Goal: Task Accomplishment & Management: Manage account settings

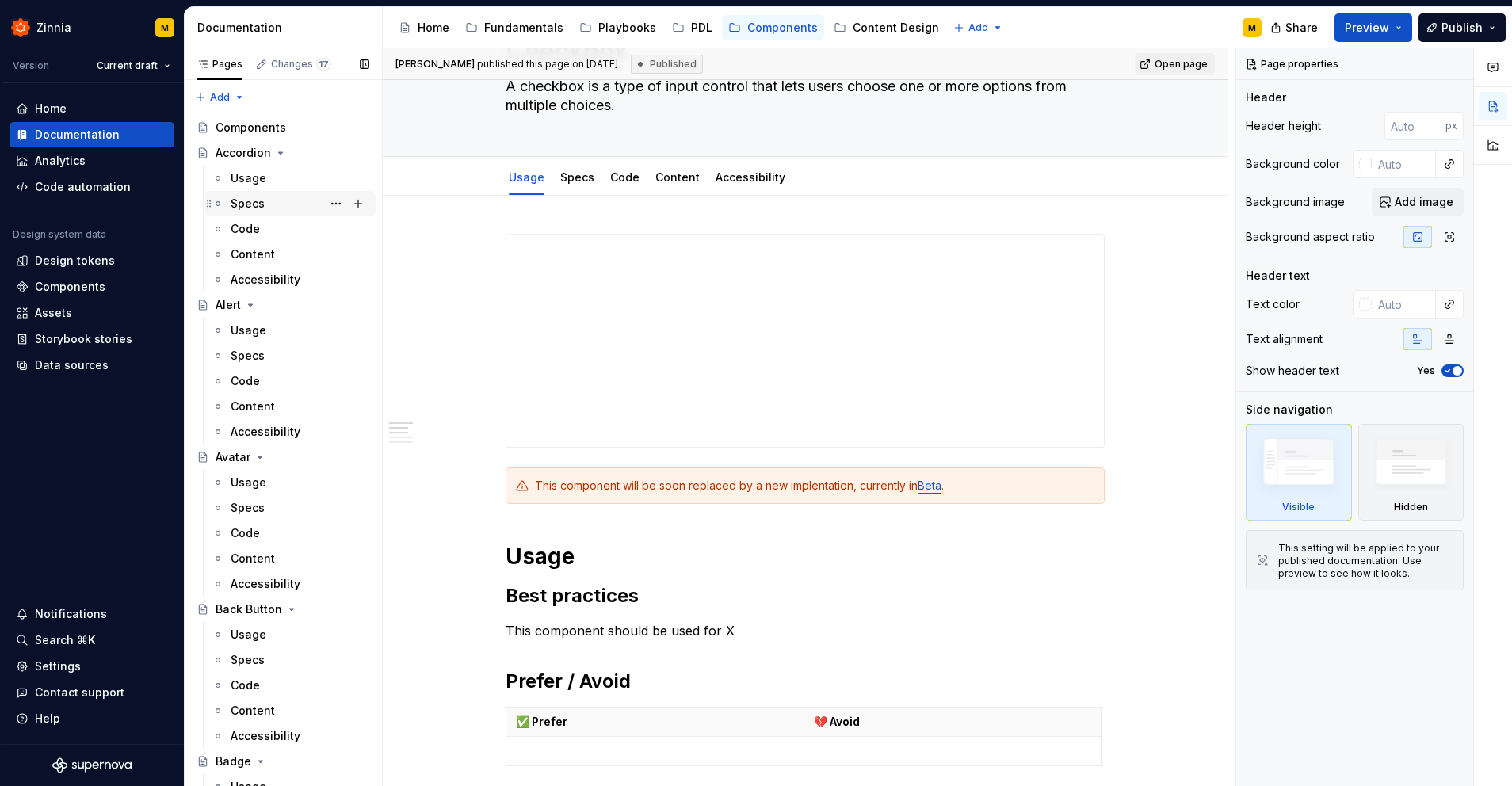
click at [254, 206] on div "Specs" at bounding box center [247, 203] width 34 height 16
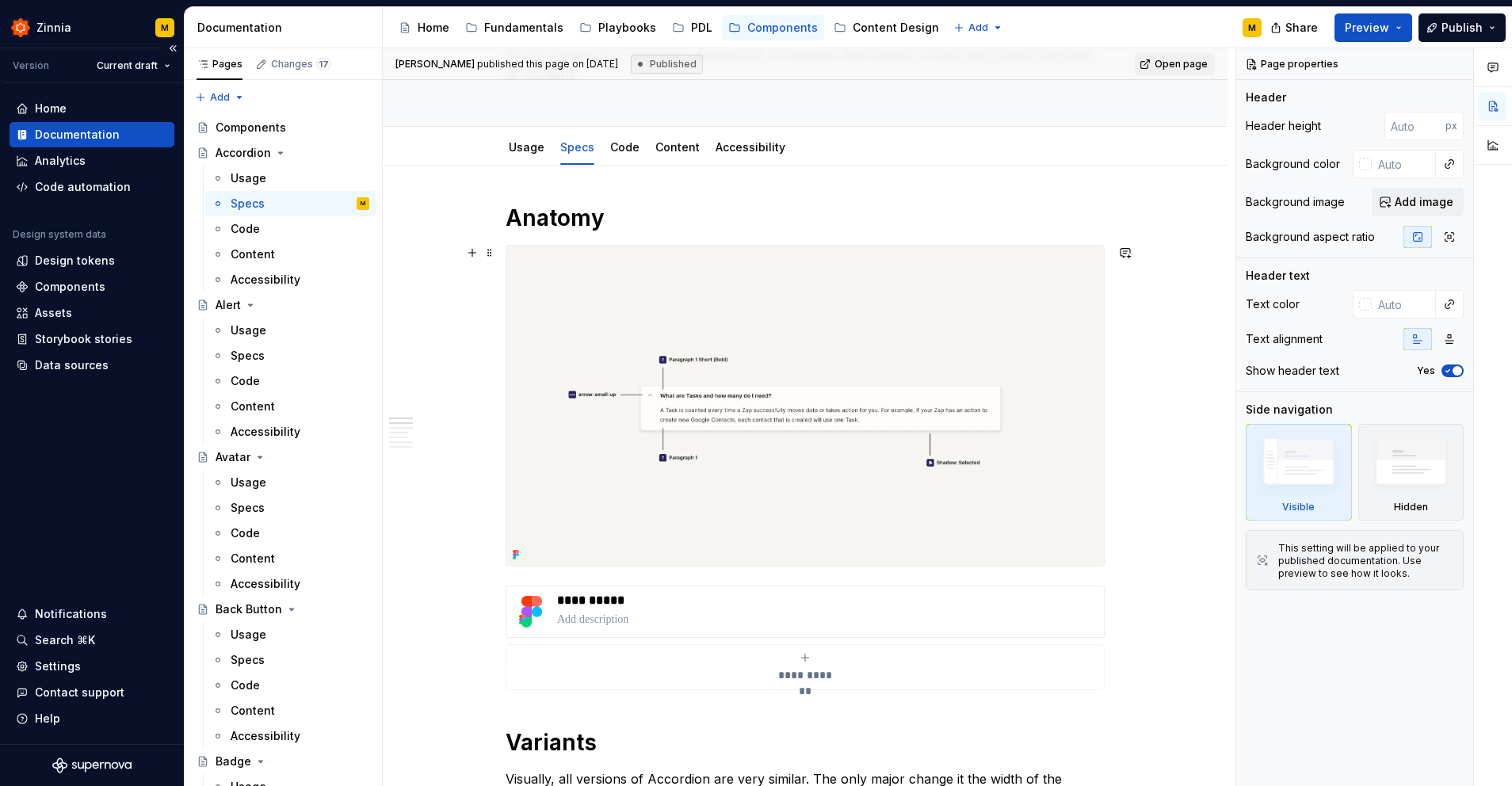
scroll to position [167, 0]
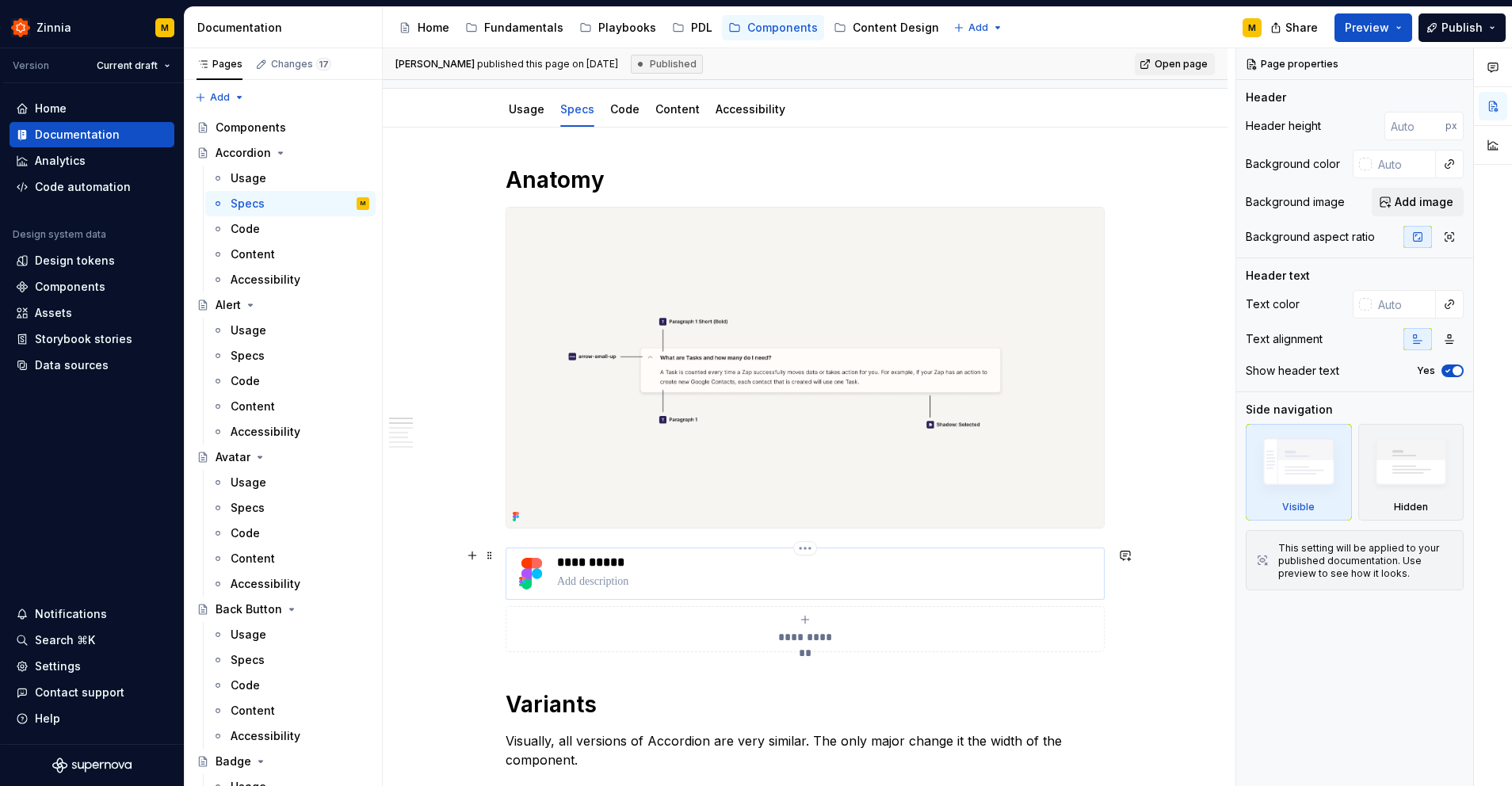
click at [609, 571] on div "**********" at bounding box center [827, 573] width 540 height 38
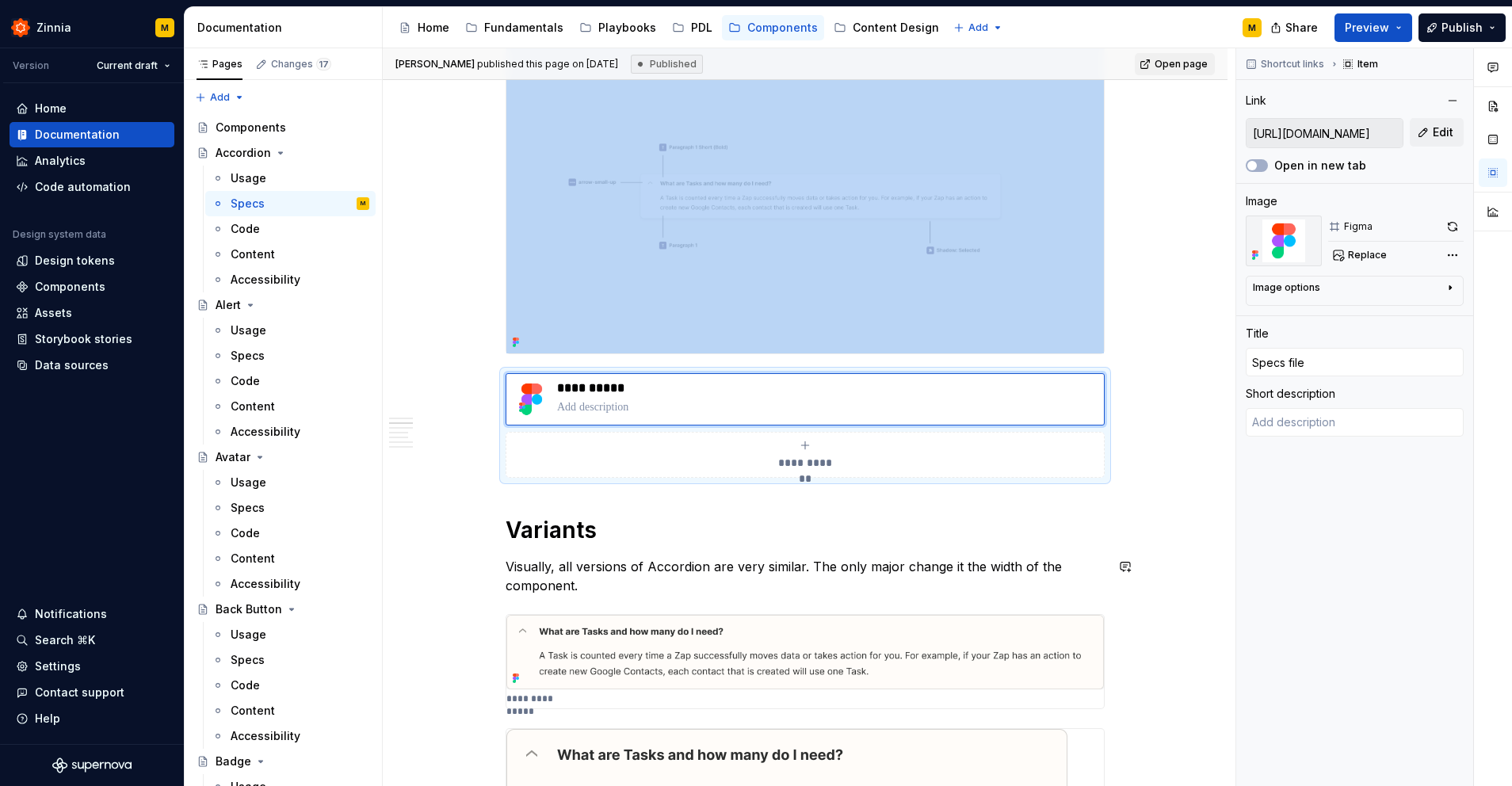
scroll to position [343, 0]
click at [1435, 136] on span "Edit" at bounding box center [1443, 131] width 20 height 16
type textarea "*"
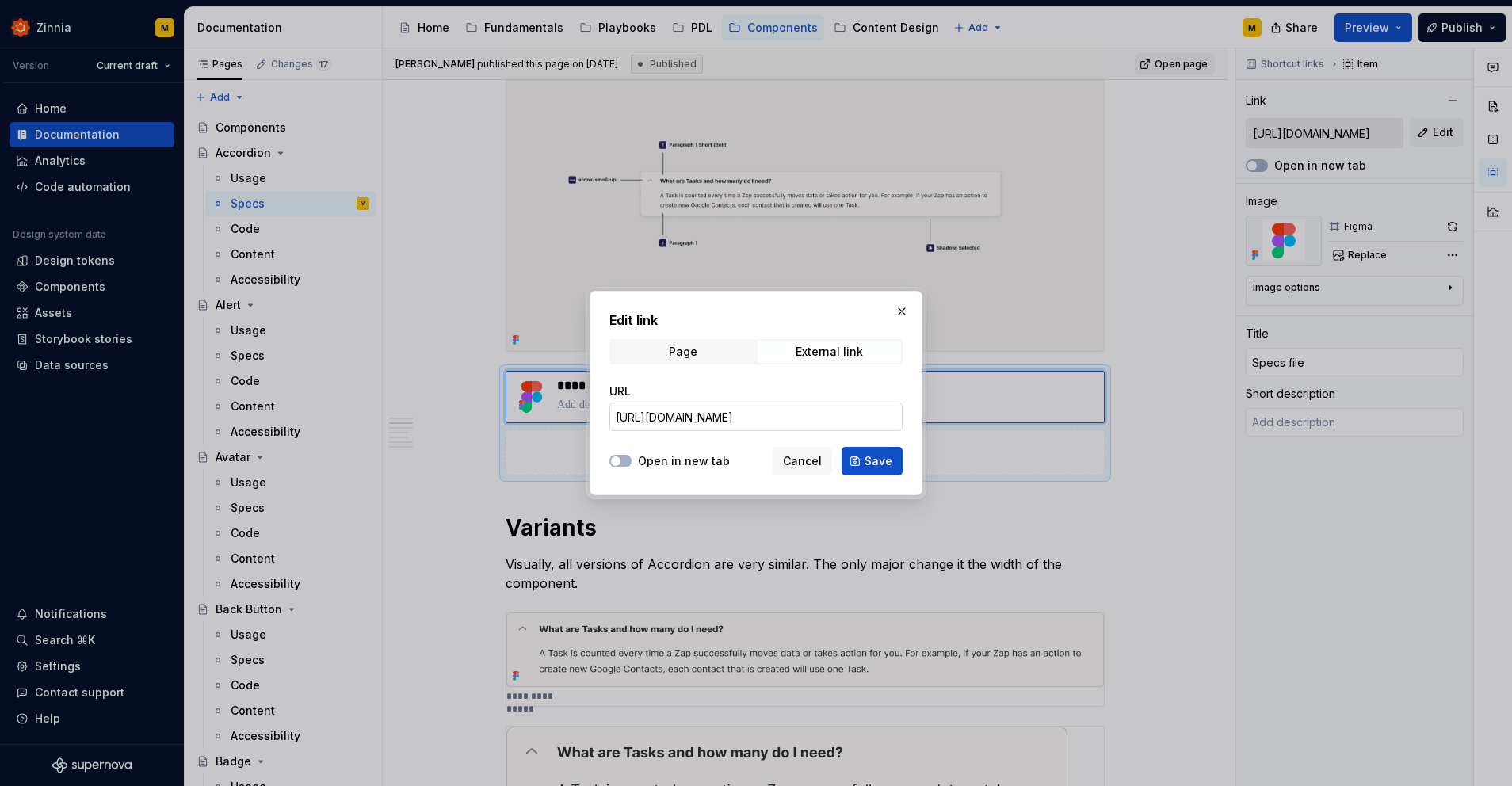
click at [741, 413] on input "[URL][DOMAIN_NAME]" at bounding box center [755, 417] width 293 height 29
paste input "[URL][DOMAIN_NAME]"
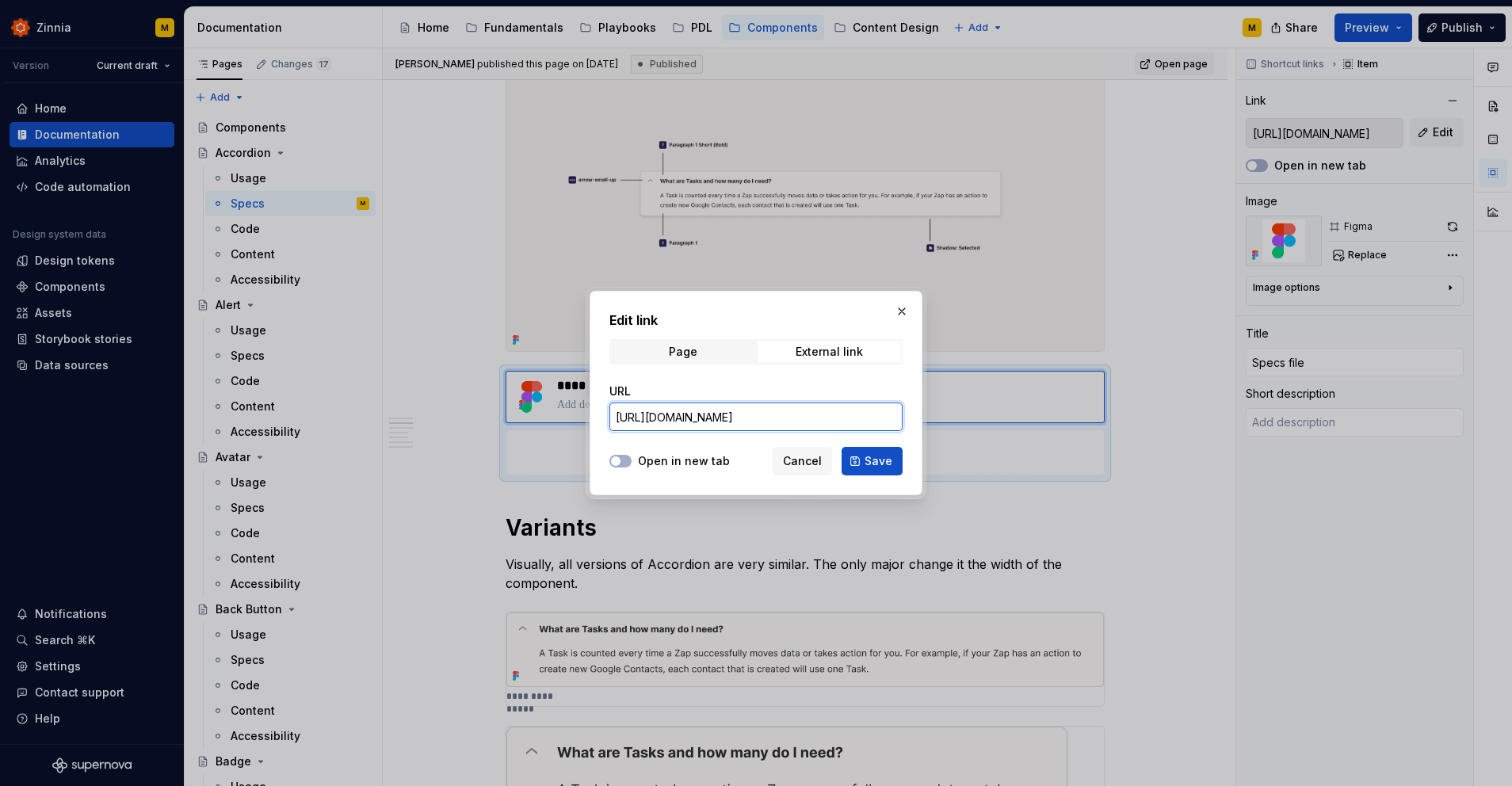
type input "[URL][DOMAIN_NAME]"
click at [871, 462] on span "Save" at bounding box center [878, 461] width 28 height 16
type textarea "*"
type input "[URL][DOMAIN_NAME]"
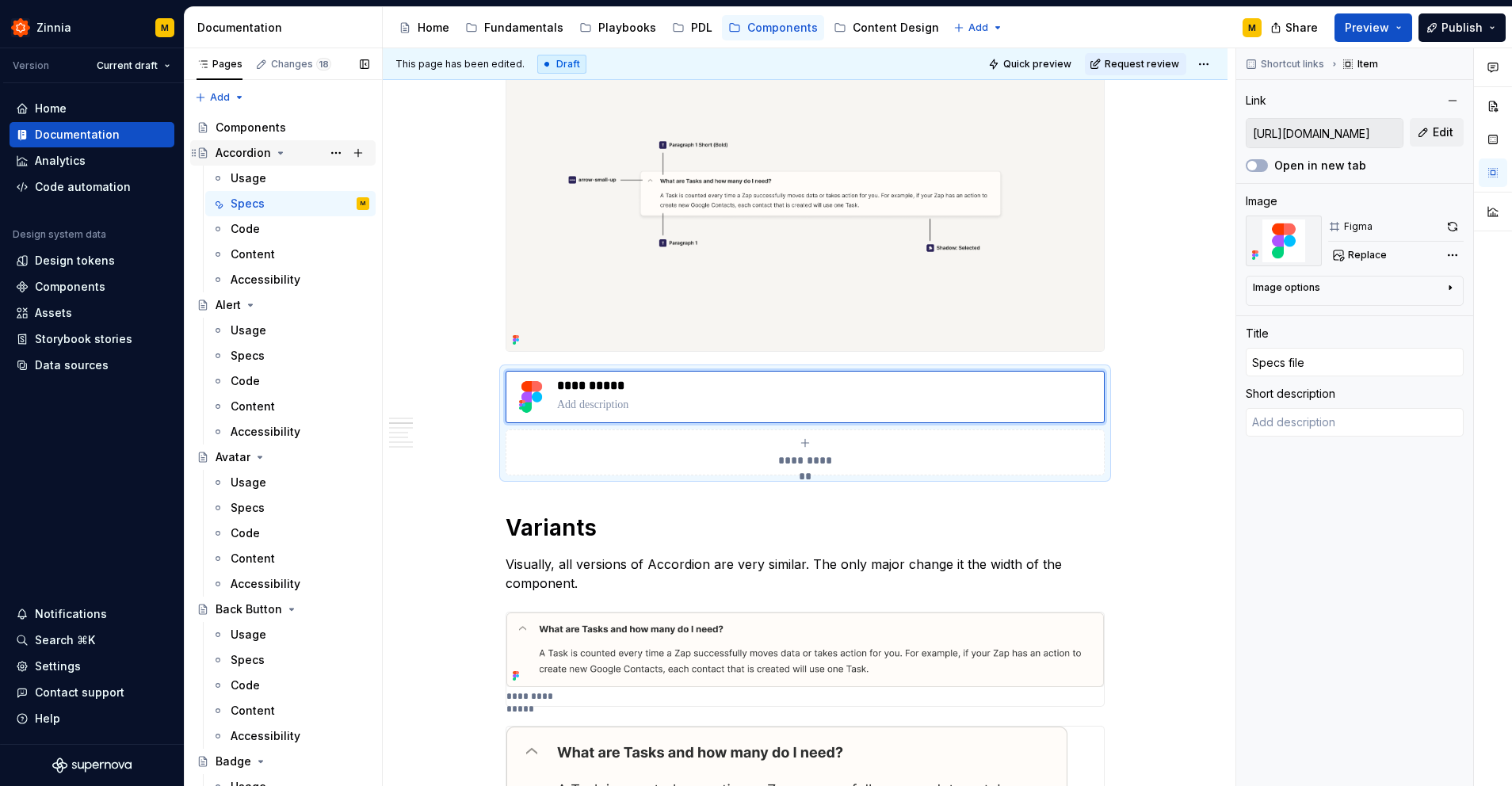
click at [279, 153] on icon "Page tree" at bounding box center [280, 153] width 4 height 2
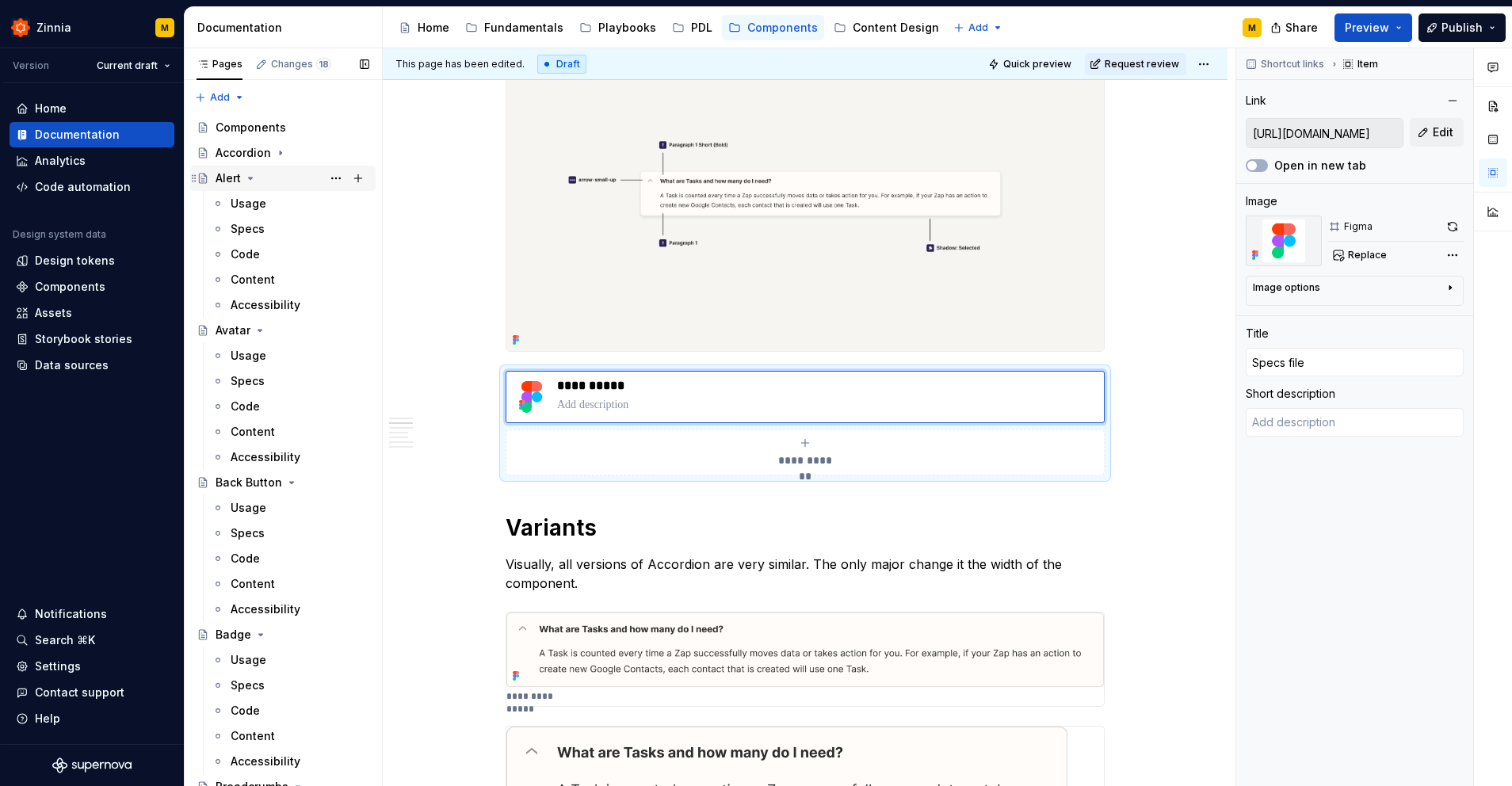
click at [251, 180] on icon "Page tree" at bounding box center [251, 179] width 13 height 13
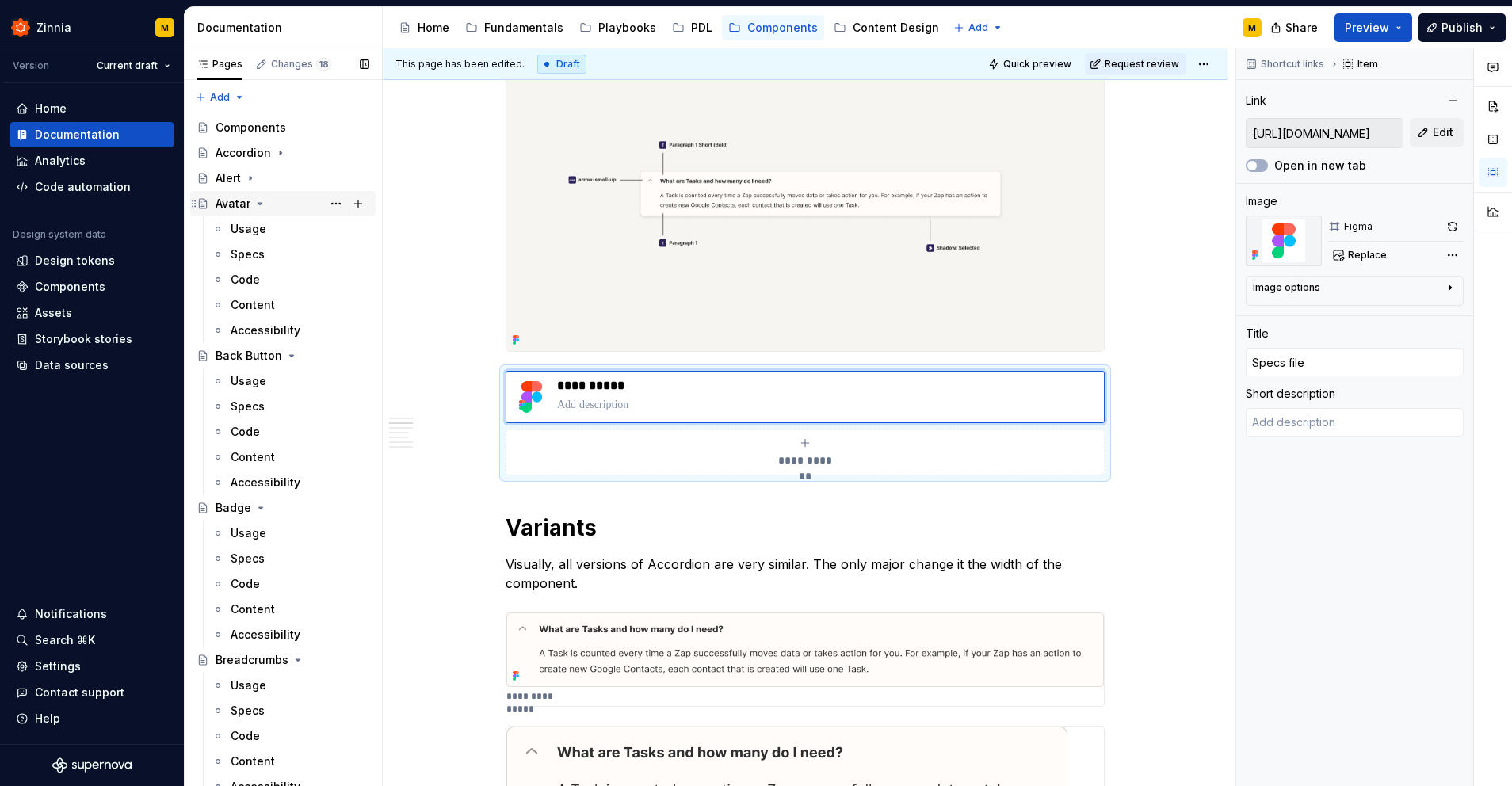
click at [259, 204] on icon "Page tree" at bounding box center [260, 204] width 4 height 2
click at [290, 230] on icon "Page tree" at bounding box center [291, 230] width 13 height 13
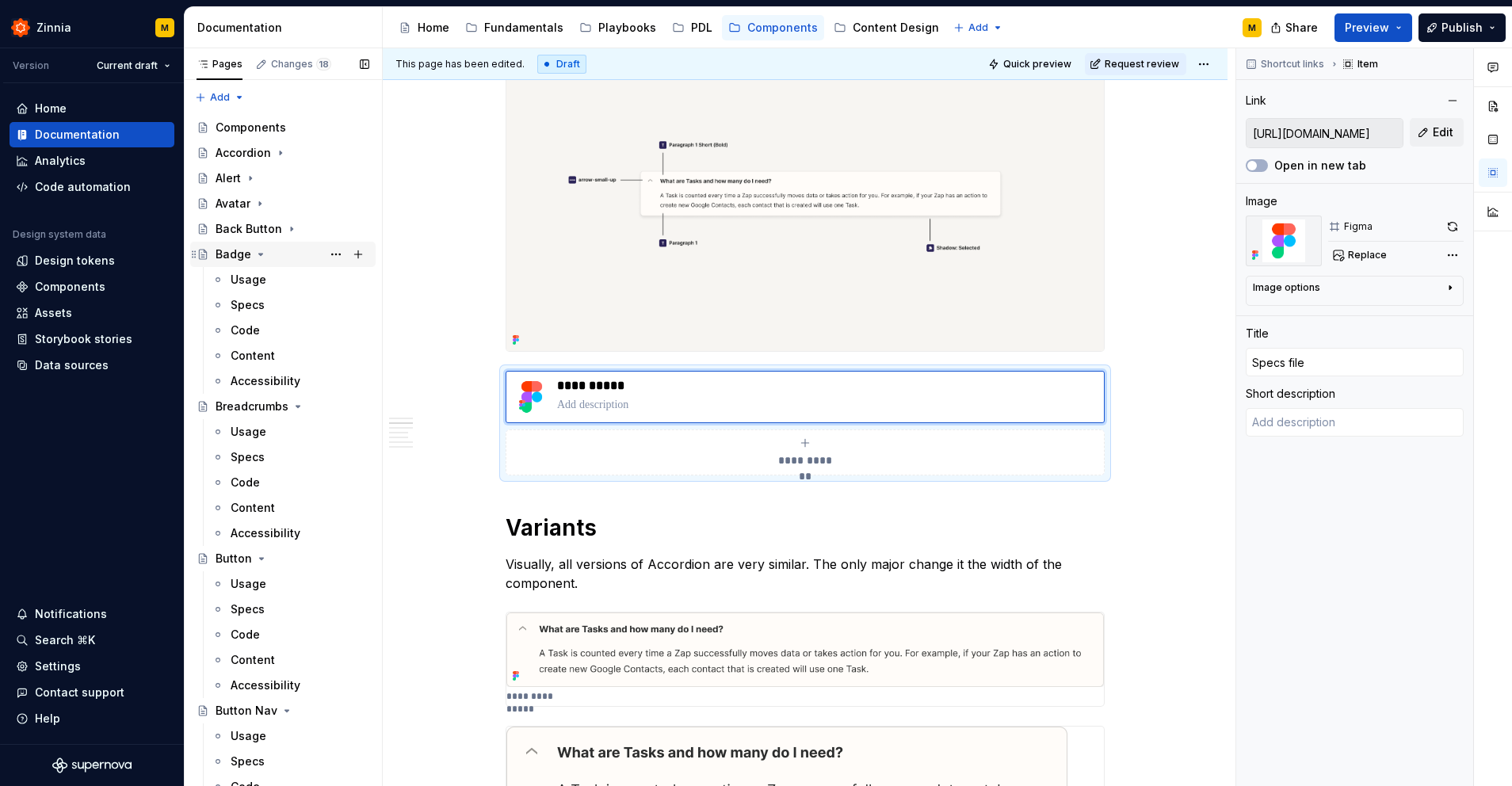
click at [259, 254] on icon "Page tree" at bounding box center [261, 255] width 4 height 2
click at [251, 336] on div "Specs" at bounding box center [247, 330] width 34 height 16
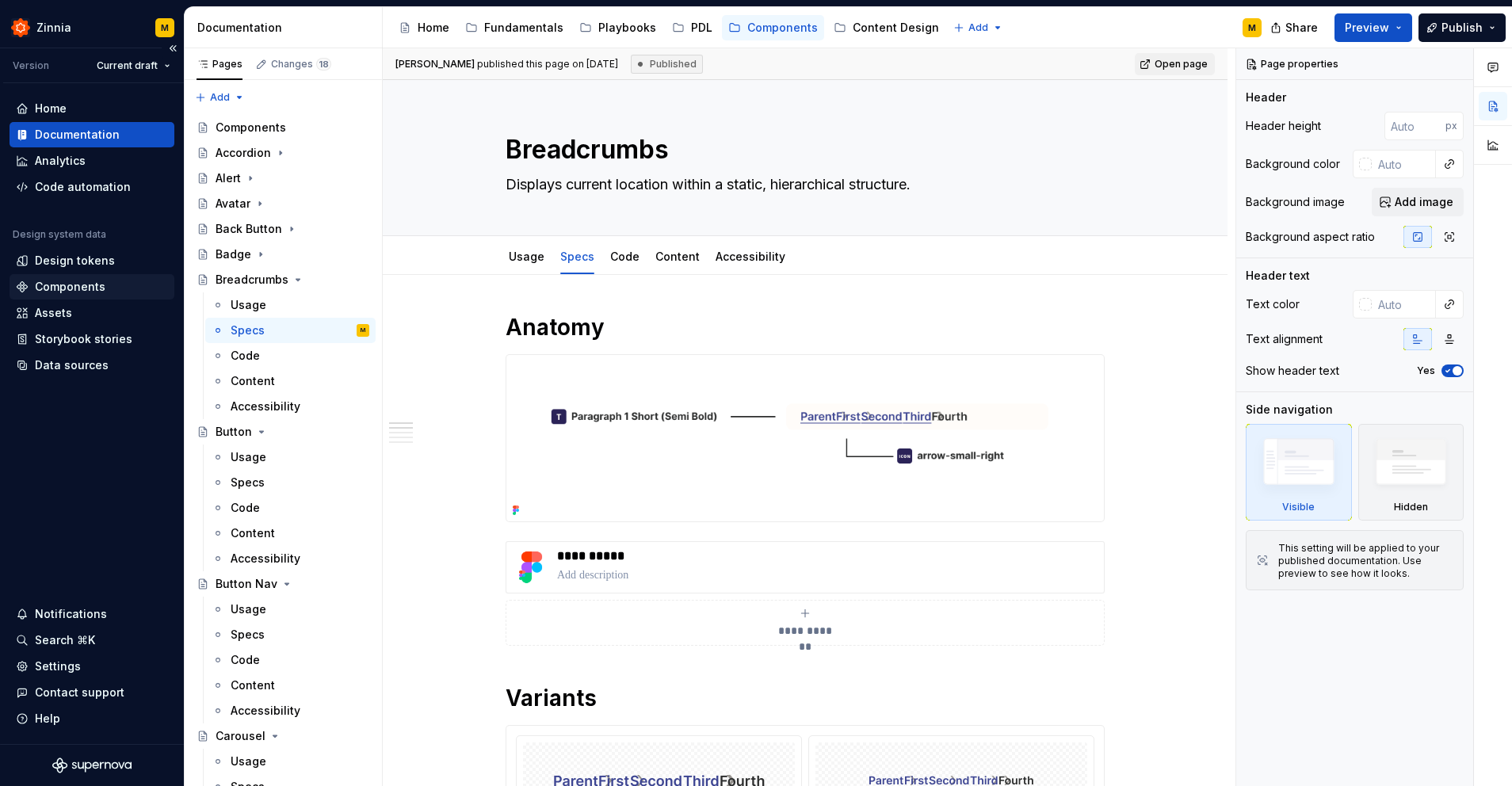
type textarea "*"
